Goal: Task Accomplishment & Management: Manage account settings

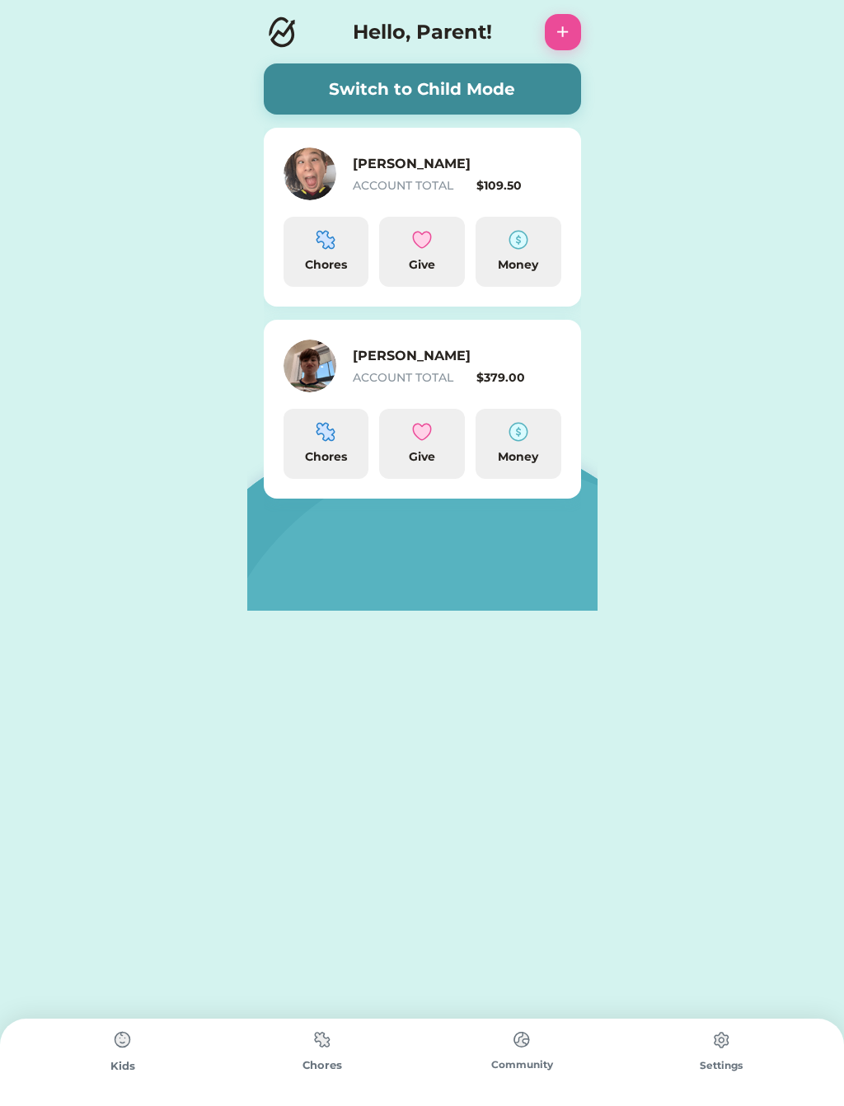
click at [517, 246] on img at bounding box center [518, 240] width 20 height 20
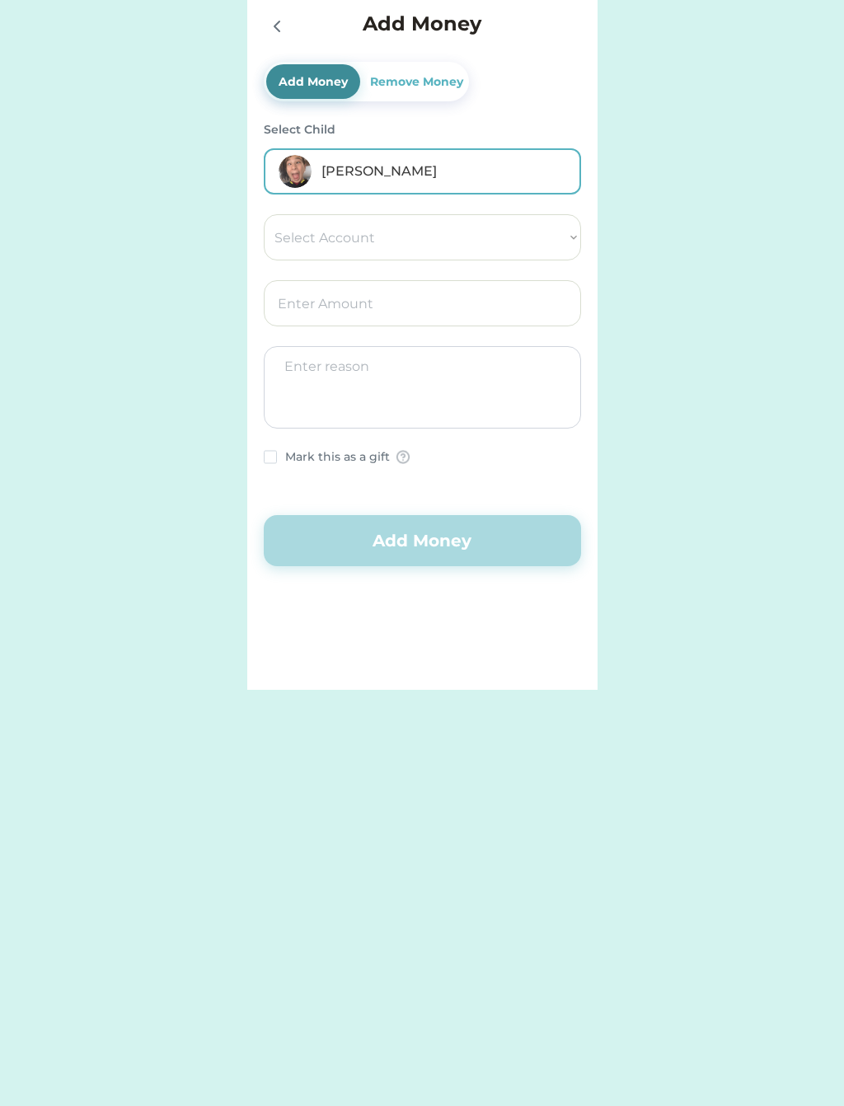
click at [280, 241] on select "Select Account Give Spend Save" at bounding box center [422, 237] width 317 height 46
select select ""1348695171700984260__LOOKUP__1662338892188x486215676091957250""
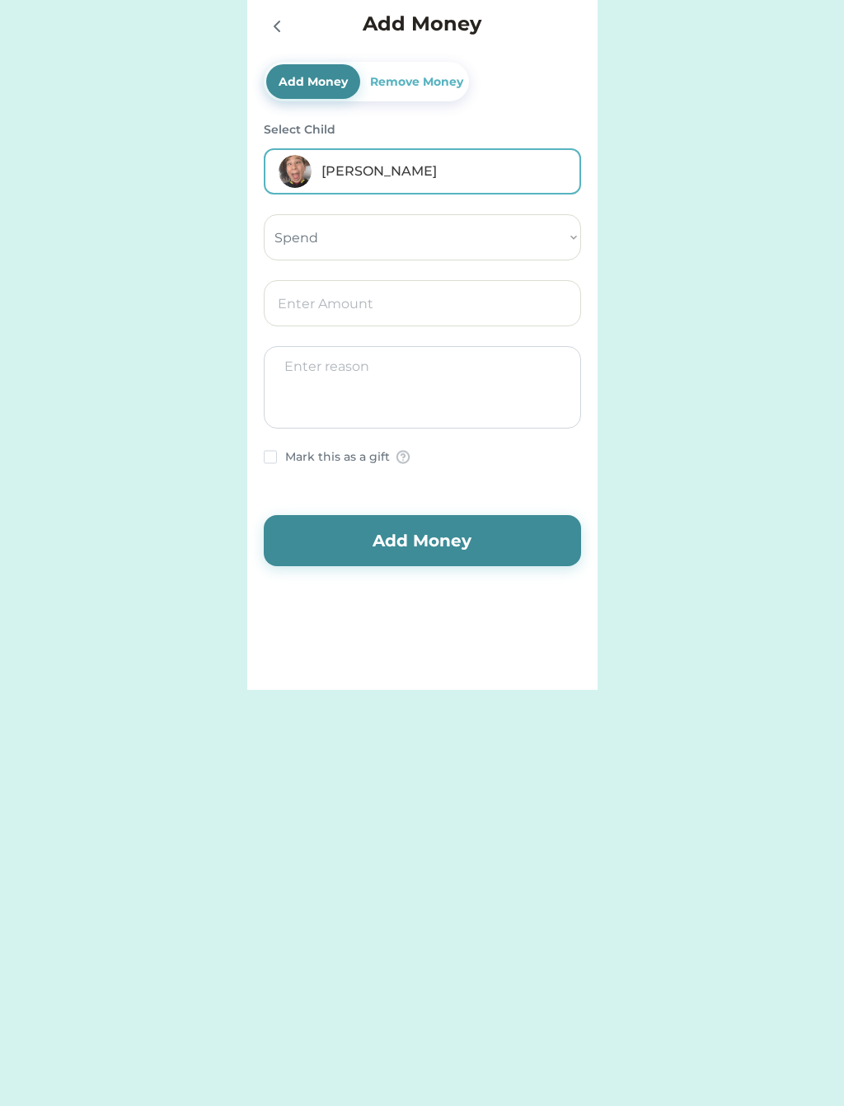
click at [284, 305] on input "input" at bounding box center [422, 303] width 317 height 46
type input "10.00"
click at [396, 533] on button "Add Money" at bounding box center [422, 540] width 317 height 51
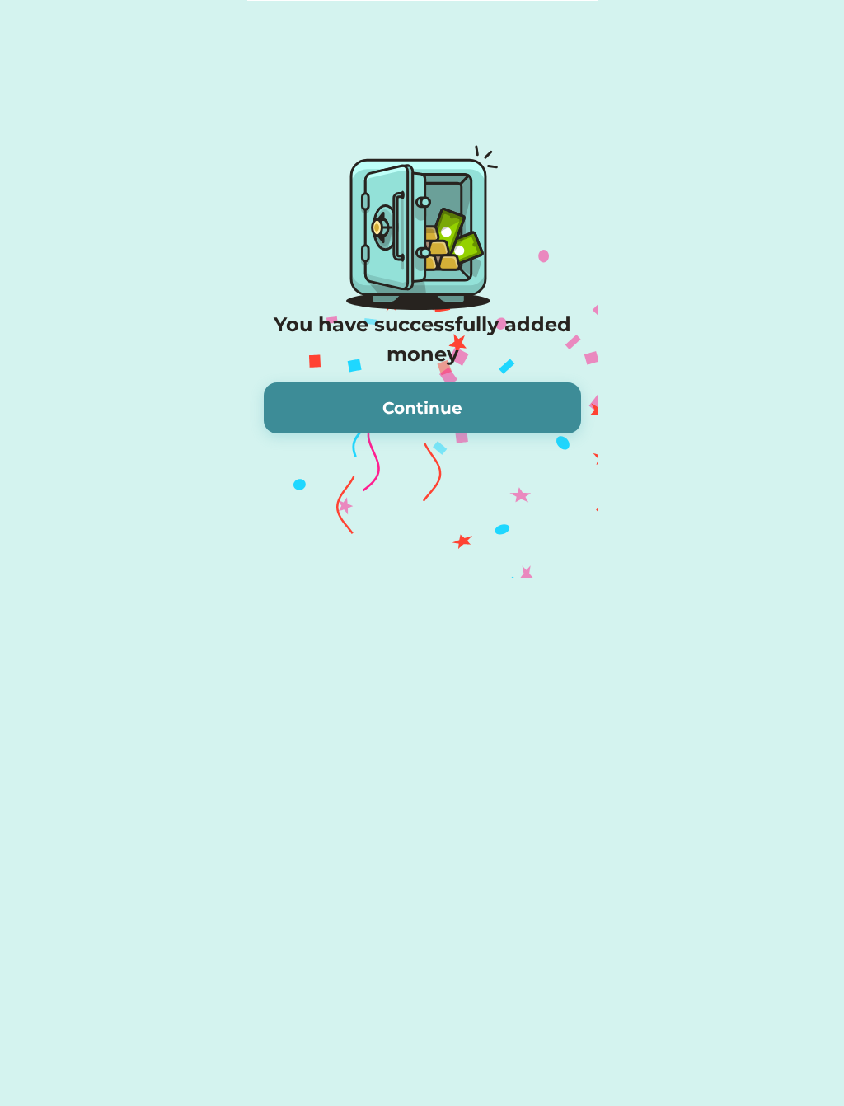
click at [395, 396] on button "Continue" at bounding box center [422, 407] width 317 height 51
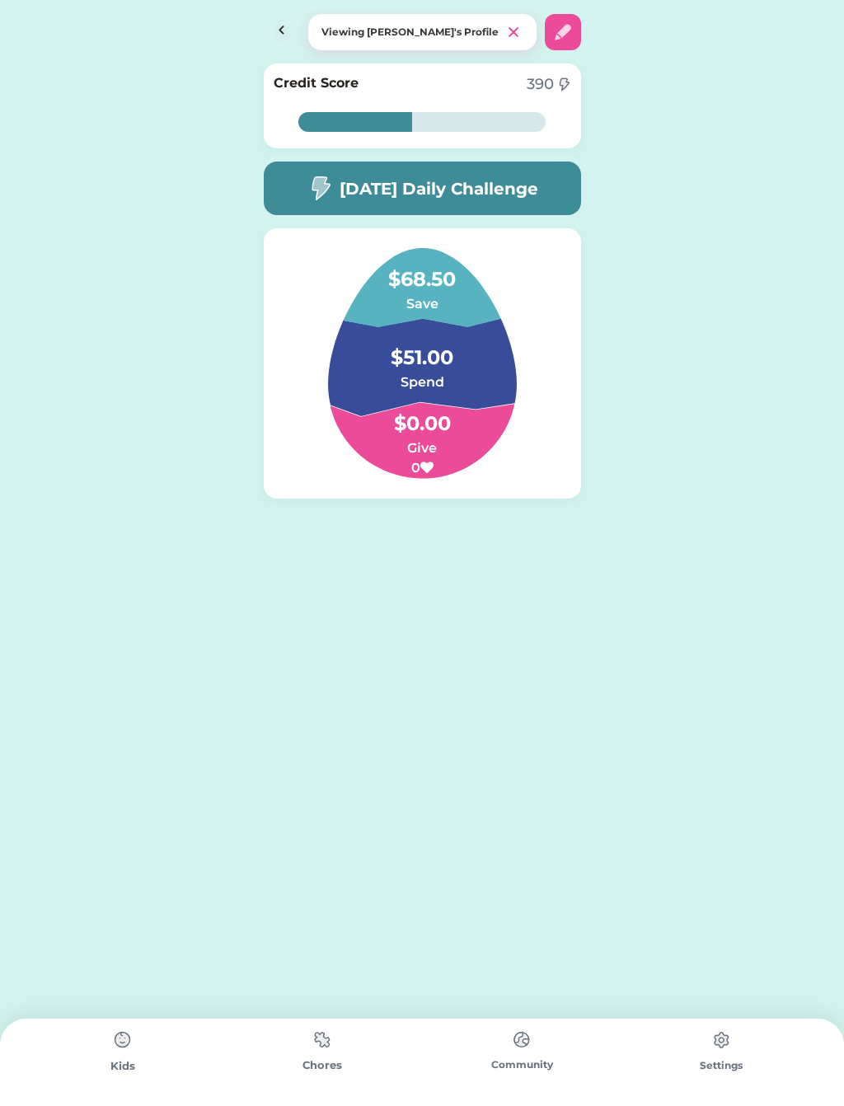
click at [290, 16] on img at bounding box center [282, 32] width 36 height 36
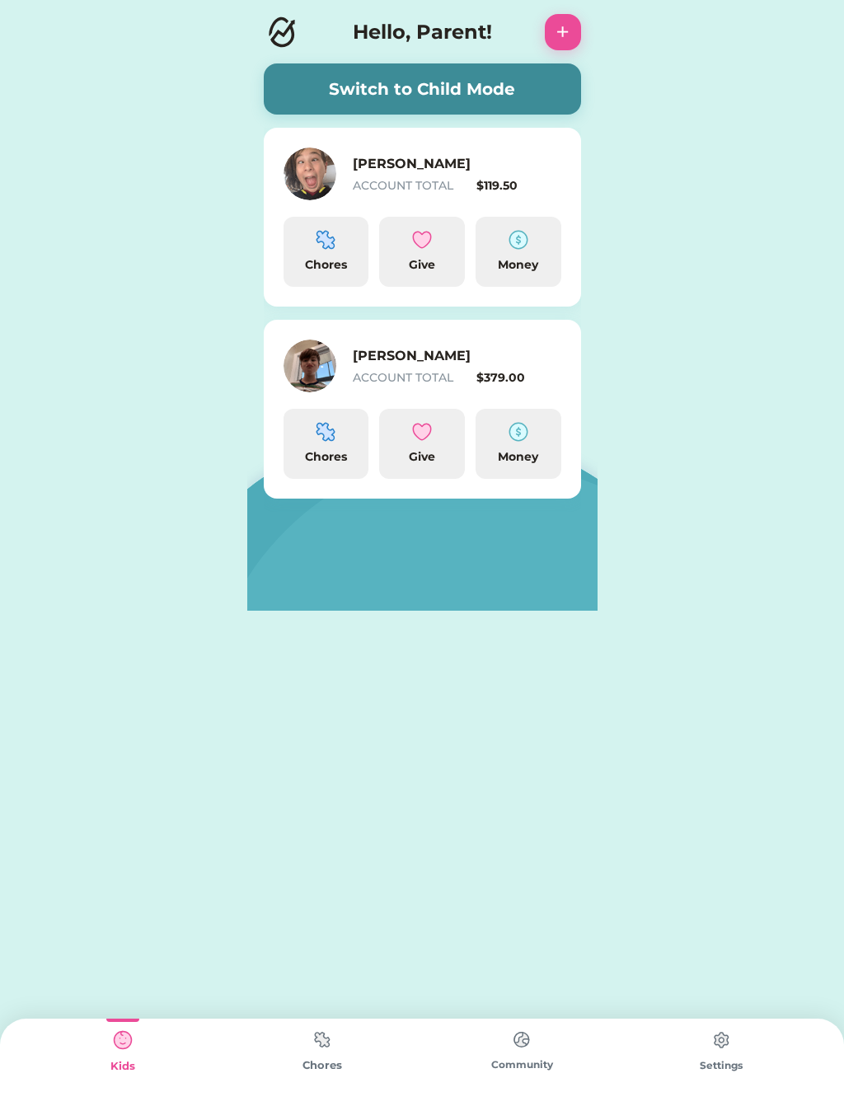
click at [520, 439] on img at bounding box center [518, 432] width 20 height 20
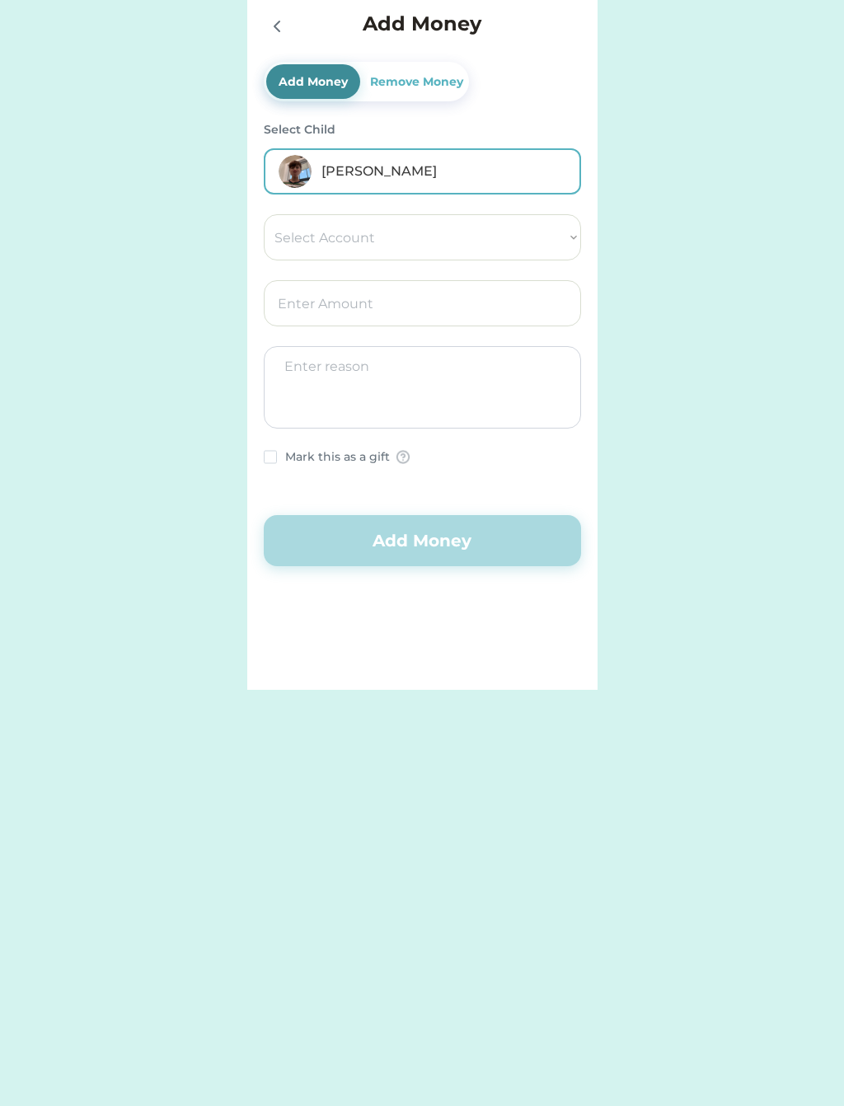
click at [273, 236] on select "Select Account Give Save Spend" at bounding box center [422, 237] width 317 height 46
select select ""1348695171700984260__LOOKUP__1662338918408x766351591269990400""
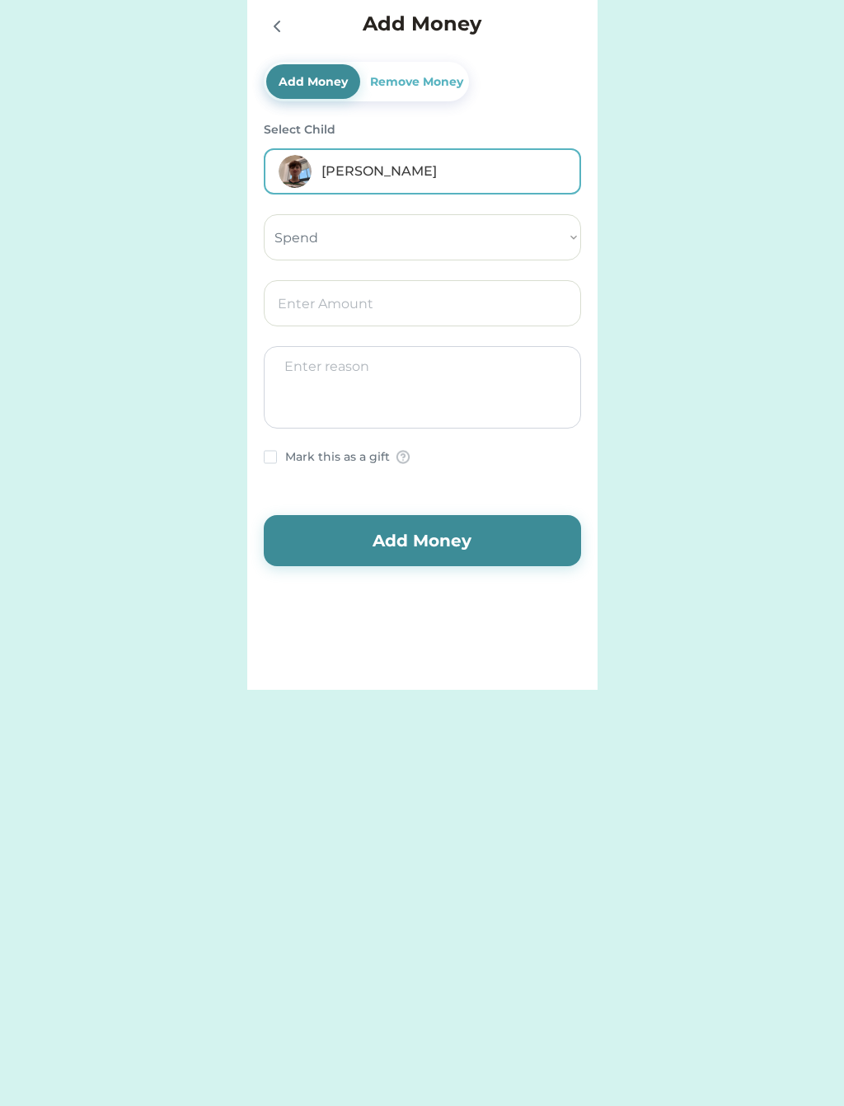
click at [274, 300] on input "input" at bounding box center [422, 303] width 317 height 46
type input "10.00"
click at [395, 531] on button "Add Money" at bounding box center [422, 540] width 317 height 51
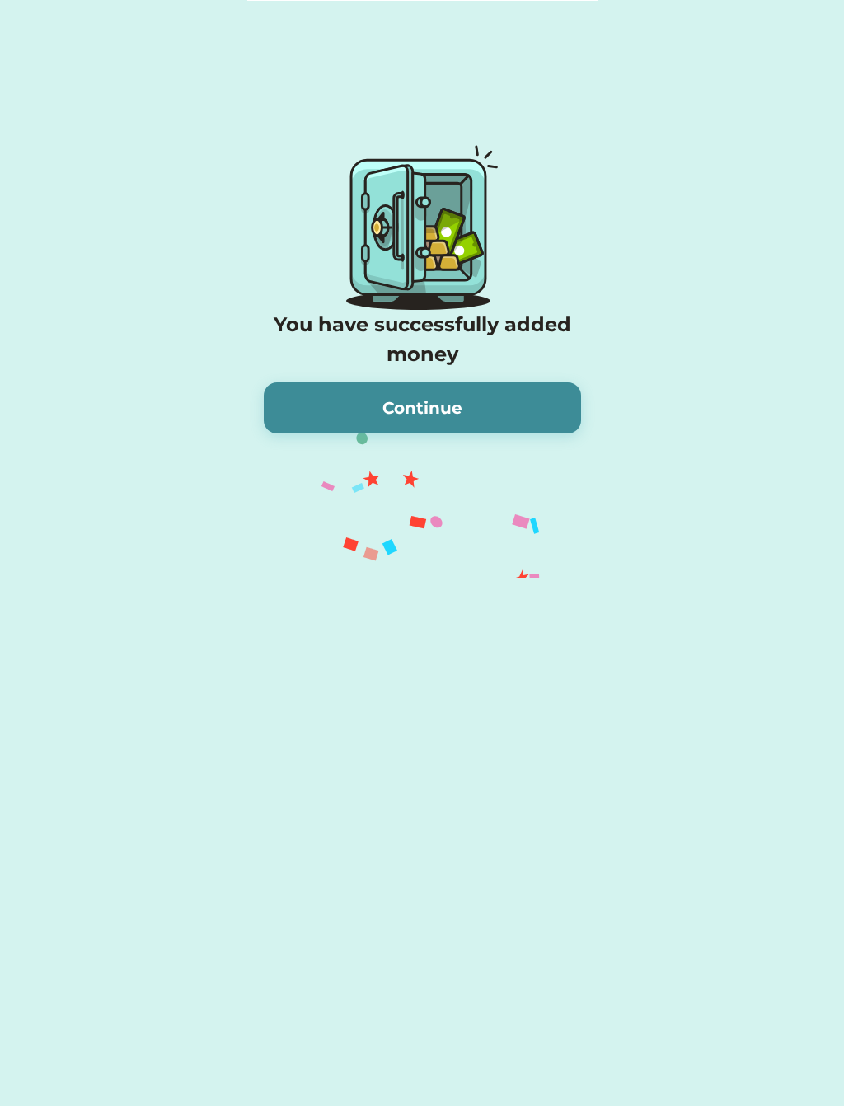
click at [321, 411] on button "Continue" at bounding box center [422, 407] width 317 height 51
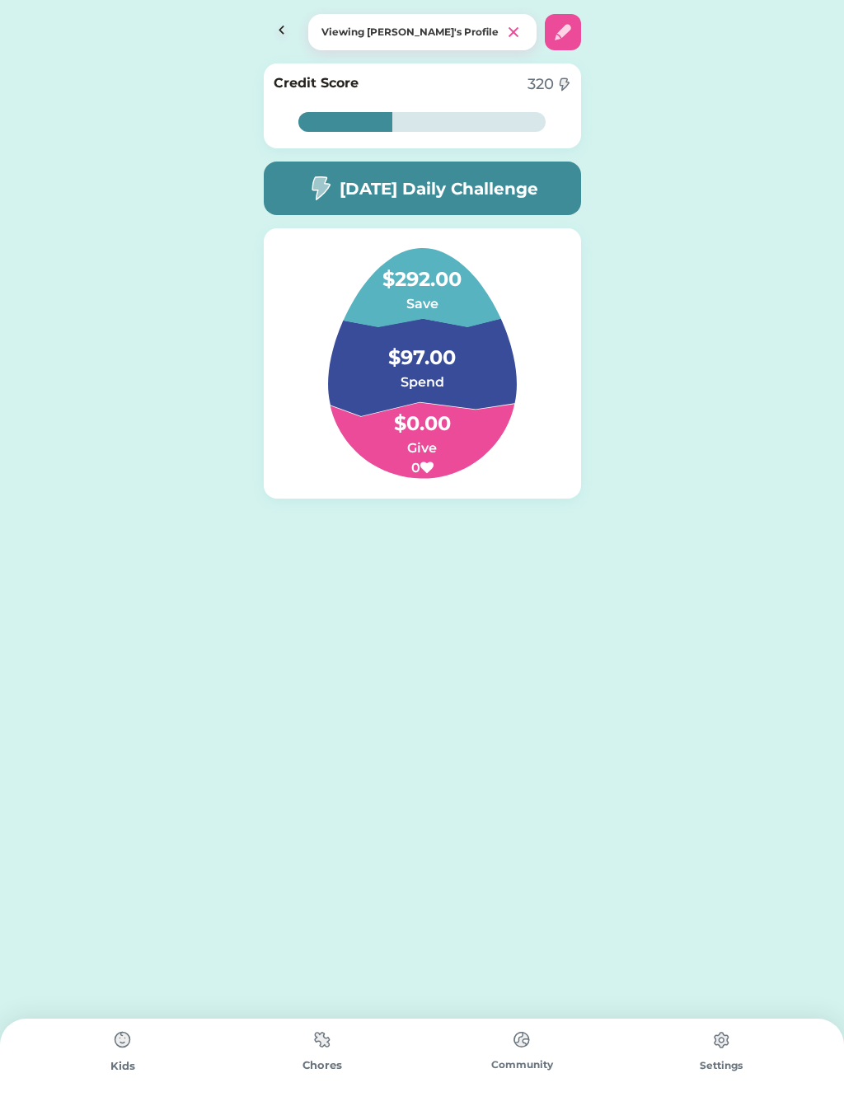
click at [274, 35] on img at bounding box center [282, 32] width 36 height 36
